Goal: Obtain resource: Obtain resource

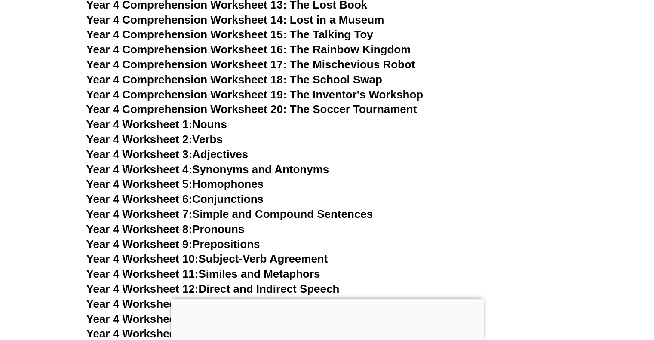
scroll to position [3616, 0]
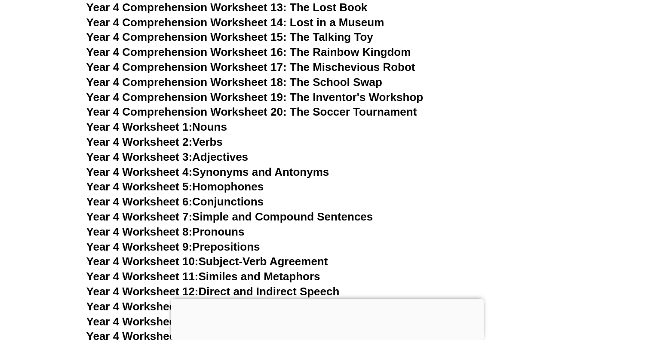
click at [216, 123] on link "Year 4 Worksheet 1: Nouns" at bounding box center [156, 126] width 141 height 13
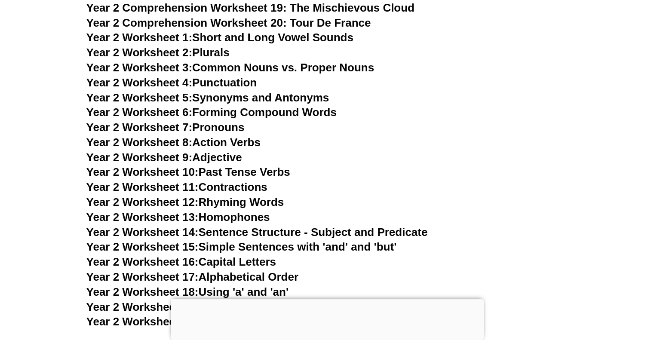
scroll to position [2401, 0]
click at [268, 70] on link "Year 2 Worksheet 3: Common Nouns vs. Proper Nouns" at bounding box center [230, 68] width 288 height 13
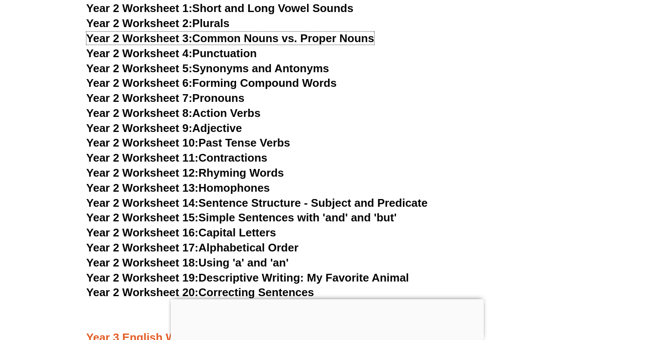
scroll to position [2432, 0]
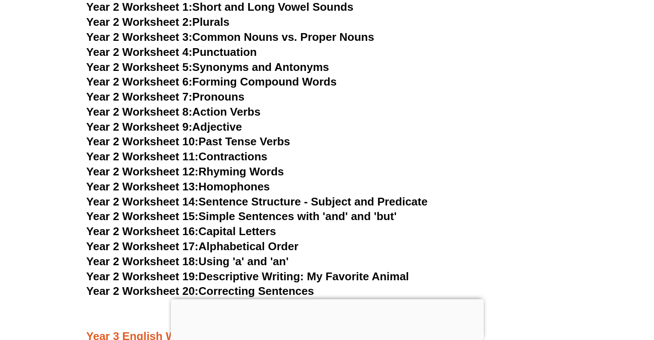
click at [227, 127] on link "Year 2 Worksheet 9: Adjective" at bounding box center [164, 126] width 156 height 13
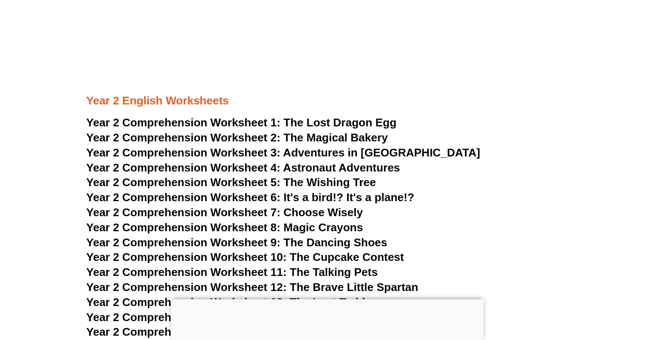
scroll to position [1966, 0]
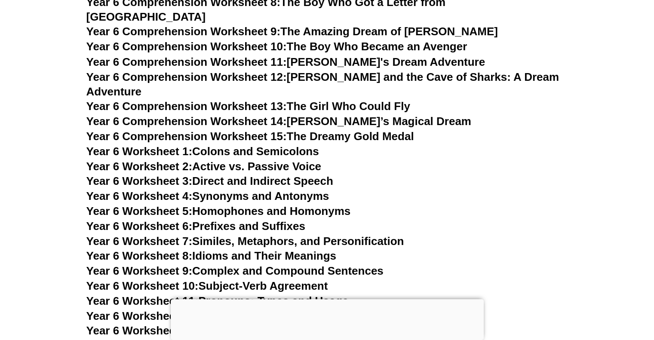
scroll to position [4855, 0]
